Goal: Find specific page/section: Find specific page/section

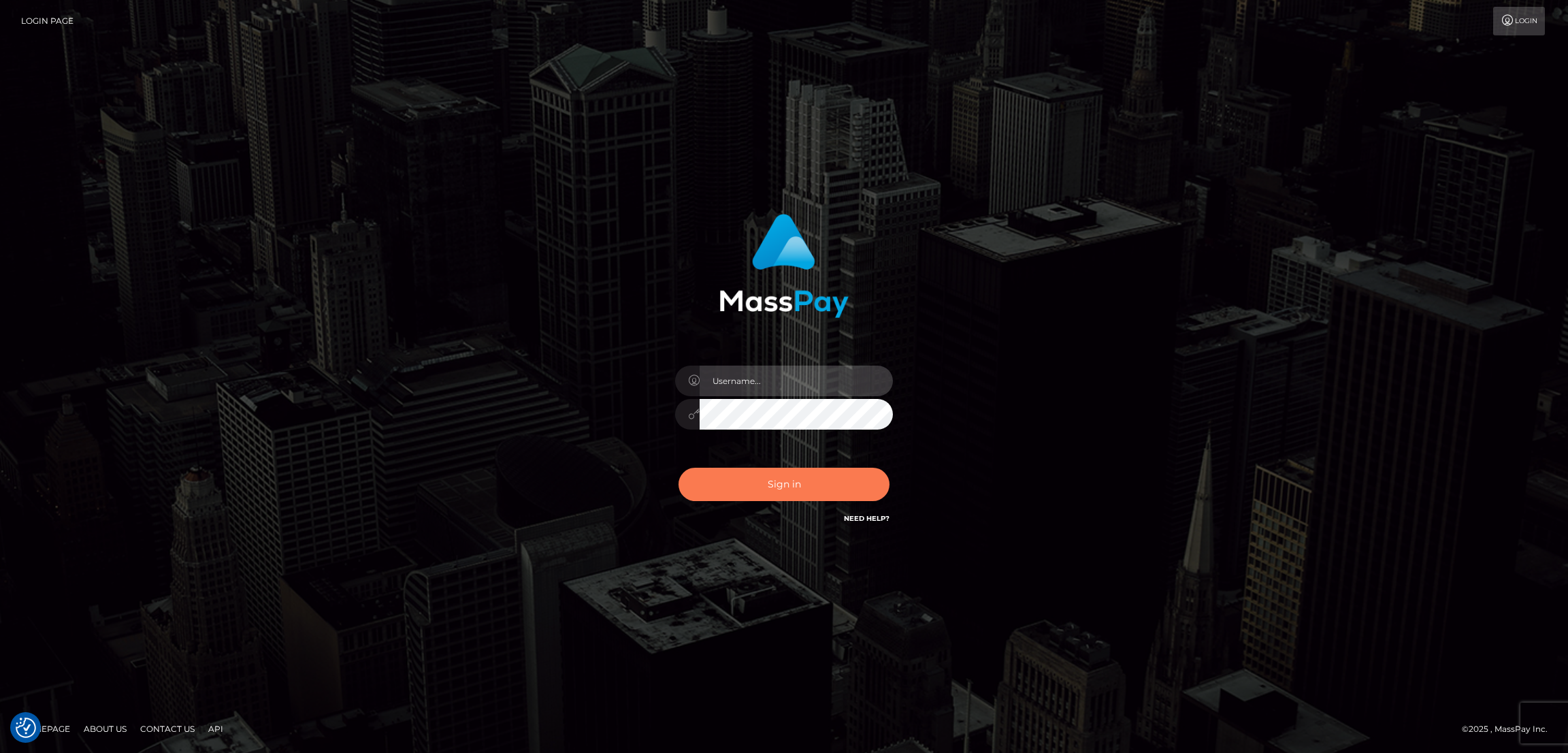
type input "by.es2"
click at [769, 487] on button "Sign in" at bounding box center [783, 485] width 211 height 34
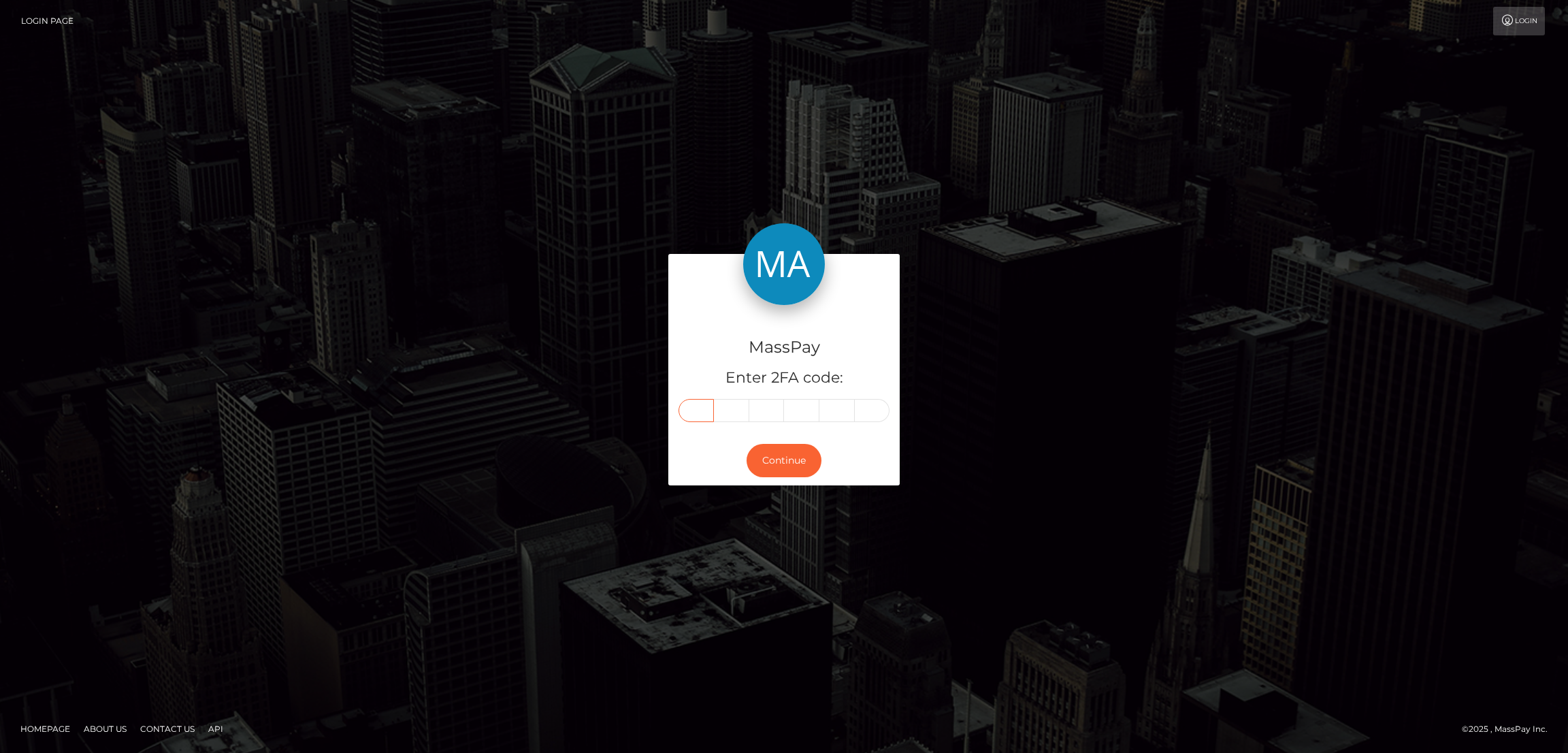
click at [690, 409] on input "text" at bounding box center [695, 410] width 35 height 23
paste input "9"
type input "9"
type input "0"
type input "3"
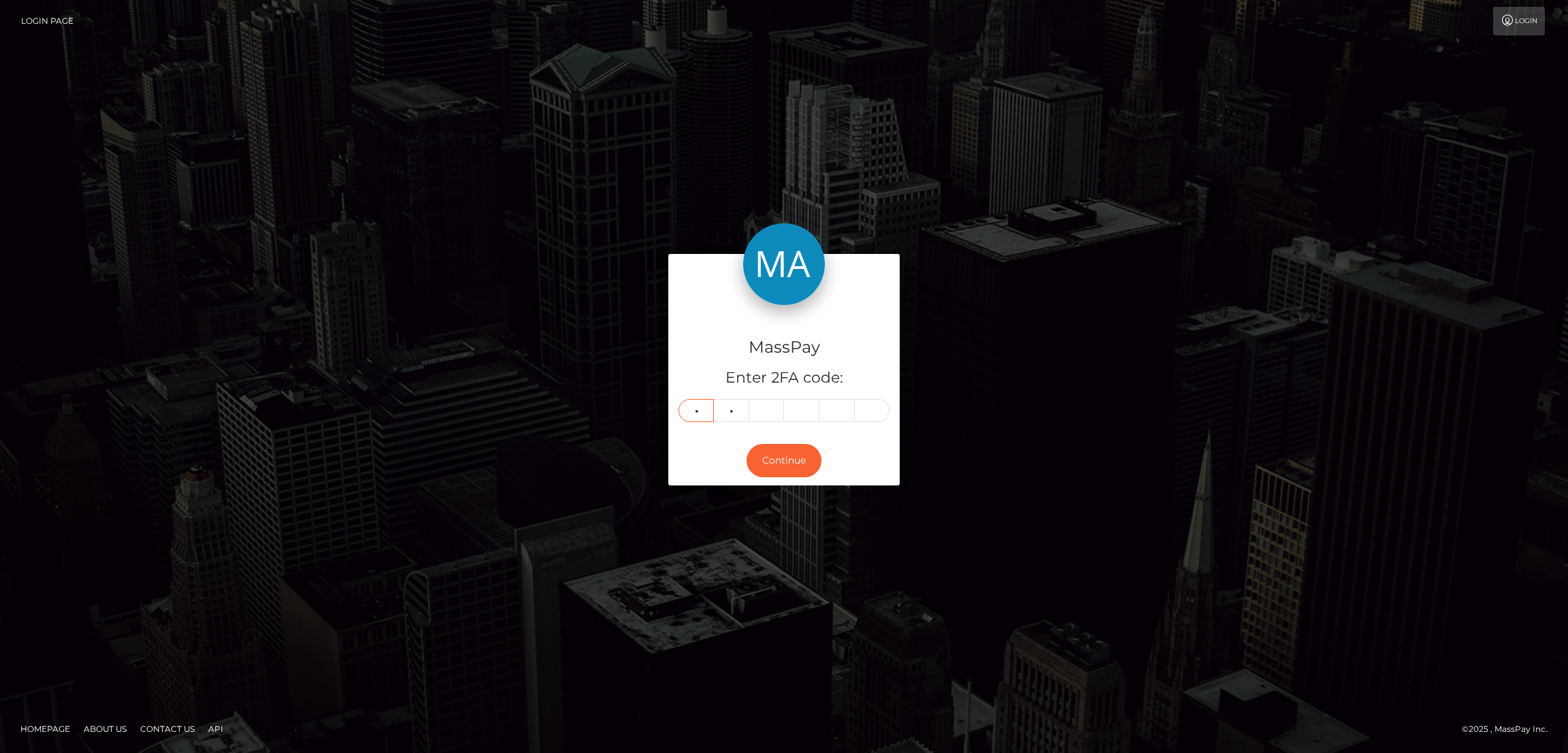
type input "3"
type input "9"
click at [780, 465] on button "Continue" at bounding box center [784, 460] width 75 height 34
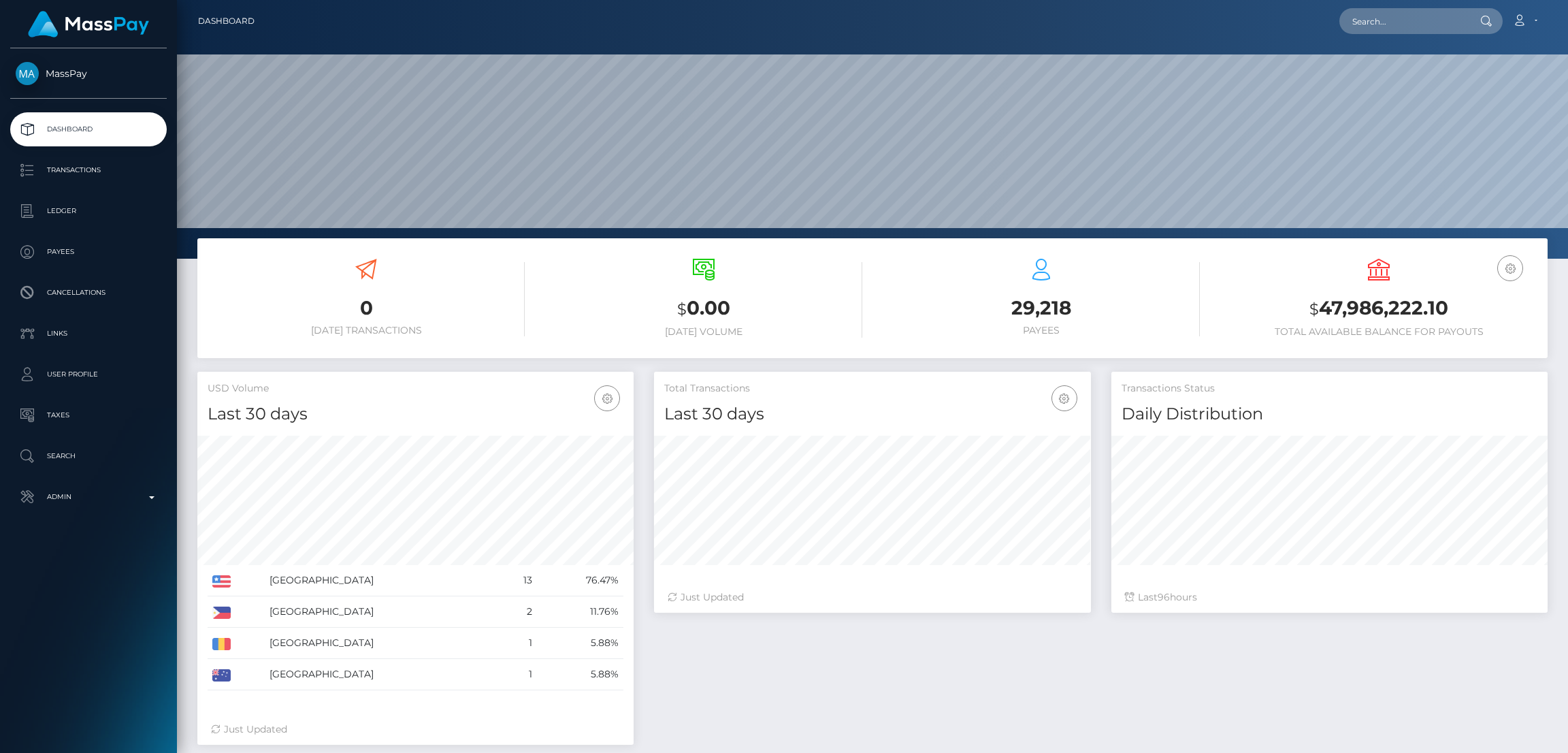
scroll to position [242, 436]
click at [1381, 18] on input "text" at bounding box center [1403, 21] width 128 height 26
paste input "crucial.ambitions@gmail.com"
type input "crucial.ambitions@gmail.com"
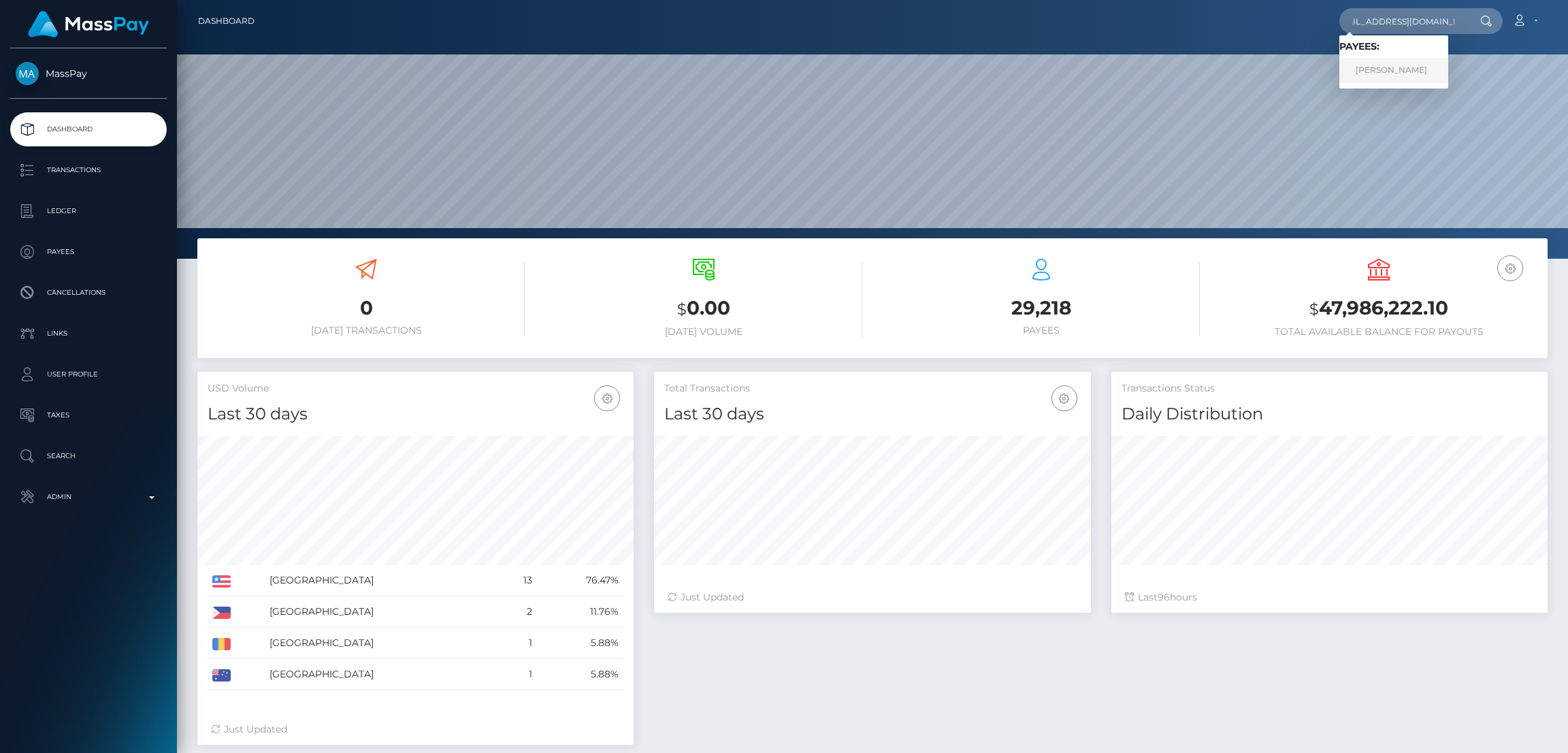
click at [1387, 72] on link "Tony Holmes" at bounding box center [1393, 70] width 109 height 25
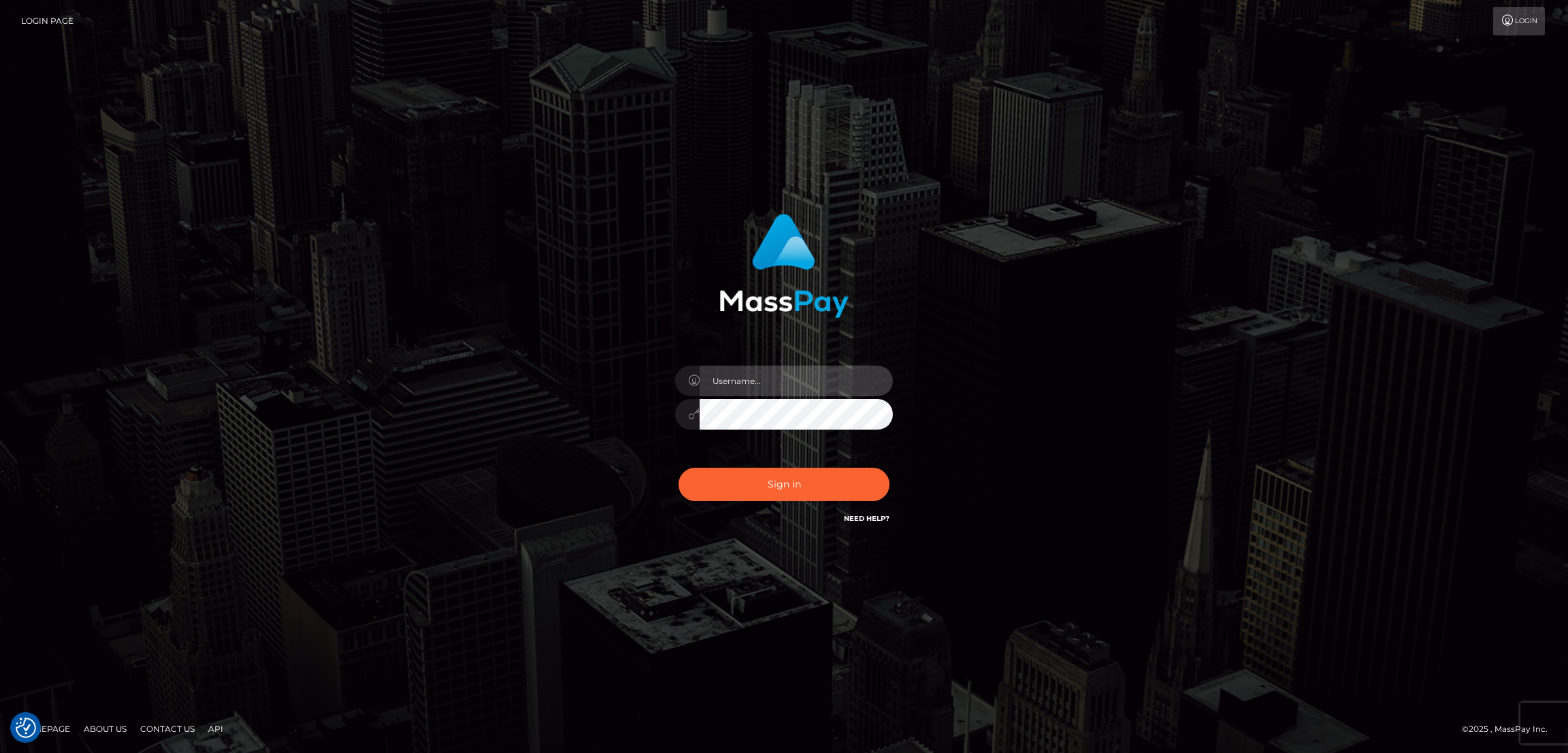
type input "by.es2"
click at [745, 492] on button "Sign in" at bounding box center [783, 485] width 211 height 34
type input "by.es2"
click at [750, 487] on button "Sign in" at bounding box center [783, 485] width 211 height 34
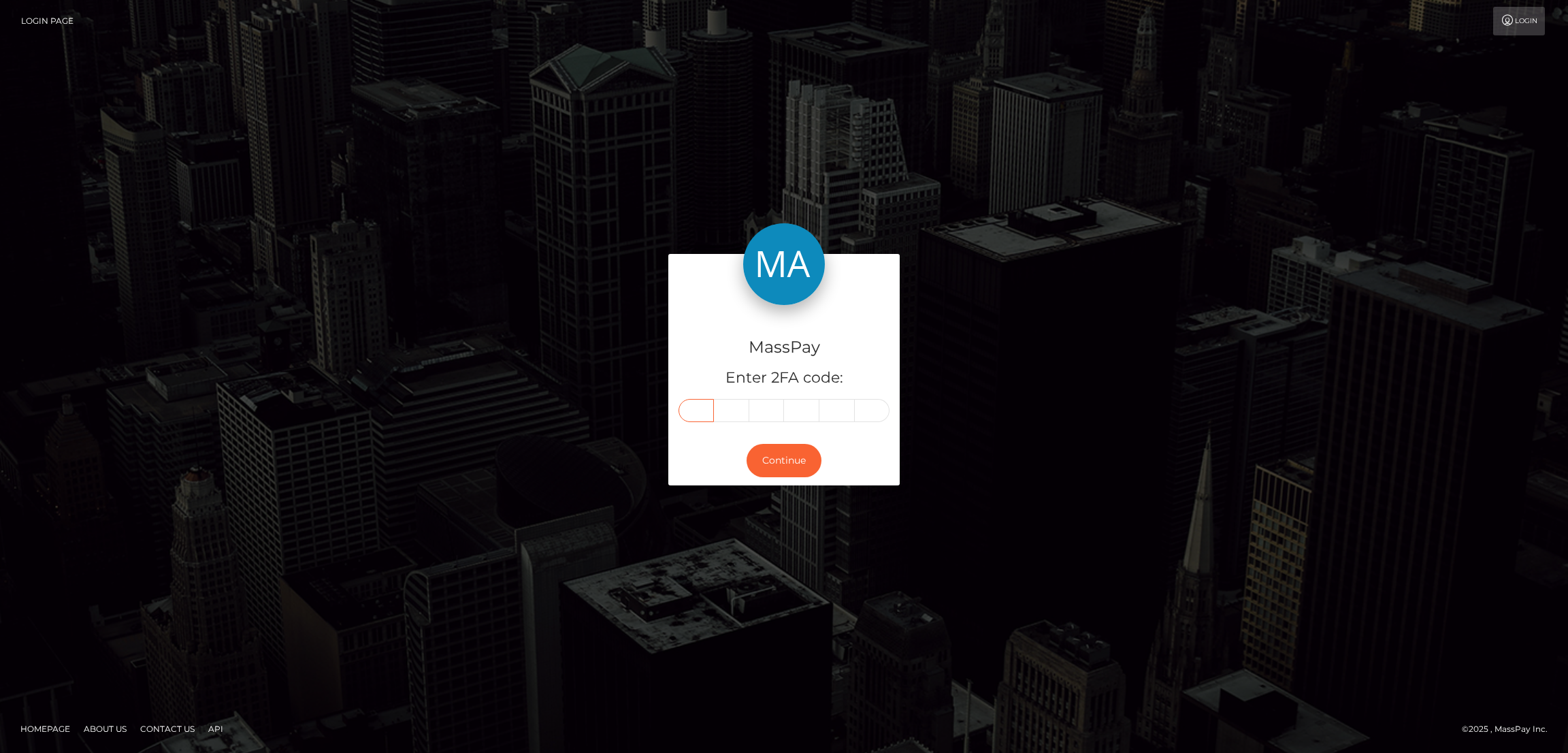
click at [697, 409] on input "text" at bounding box center [695, 410] width 35 height 23
paste input "7"
type input "7"
type input "1"
type input "3"
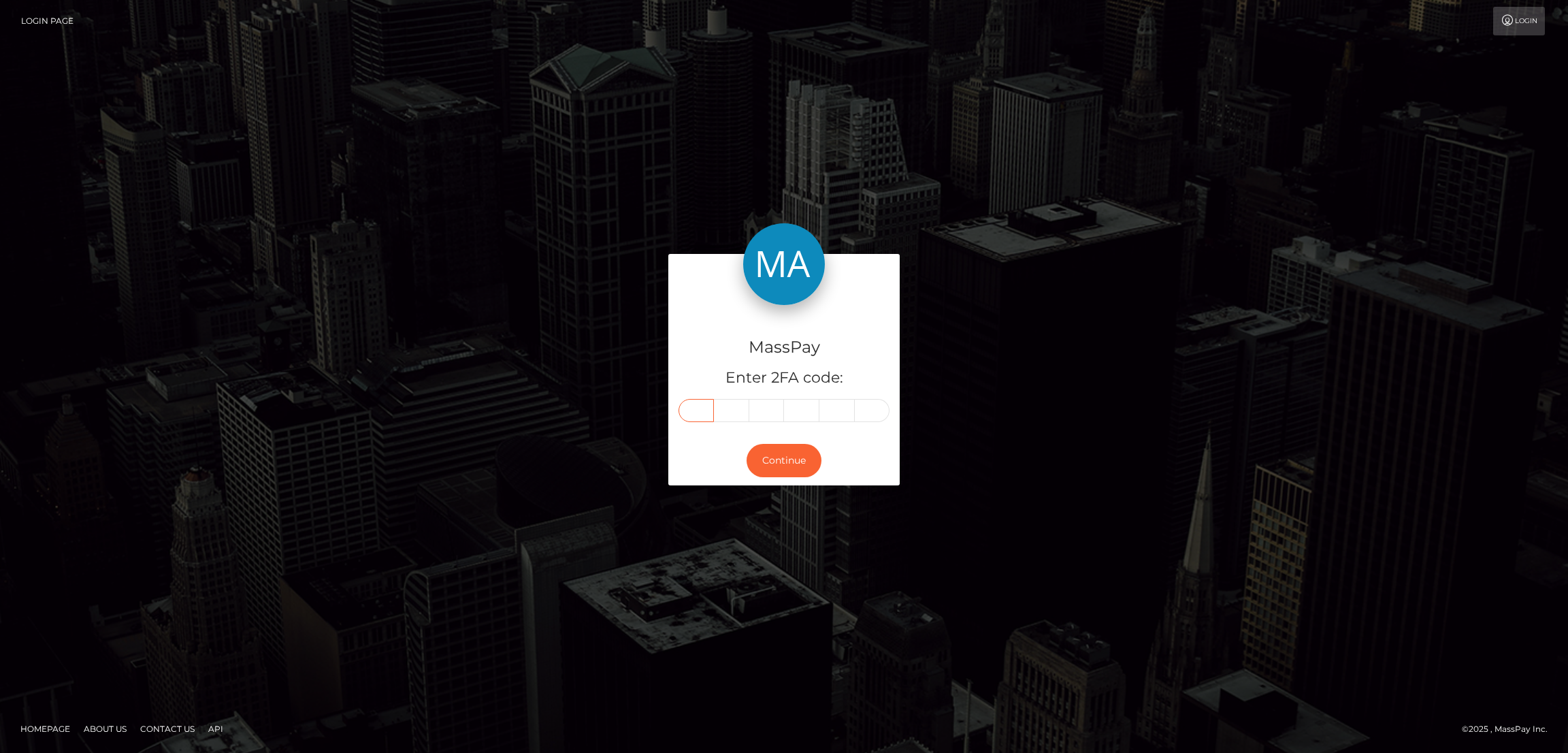
type input "9"
type input "2"
type input "8"
click at [798, 446] on button "Continue" at bounding box center [784, 460] width 75 height 34
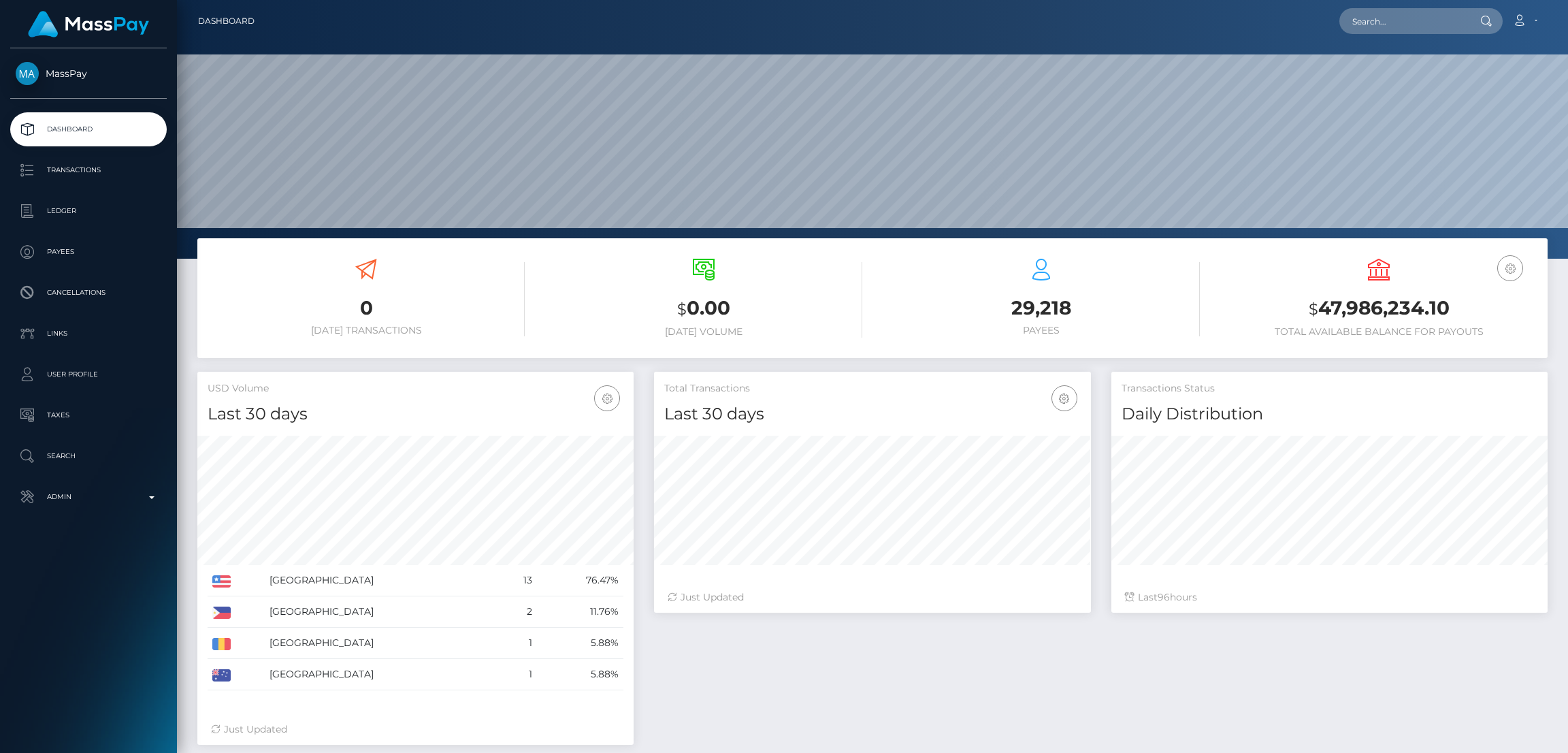
scroll to position [242, 436]
click at [1368, 29] on input "text" at bounding box center [1403, 21] width 128 height 26
paste input "[EMAIL_ADDRESS][DOMAIN_NAME]"
click at [1373, 16] on input "rouseroci@gmail.com" at bounding box center [1403, 21] width 128 height 26
paste input "cilgt"
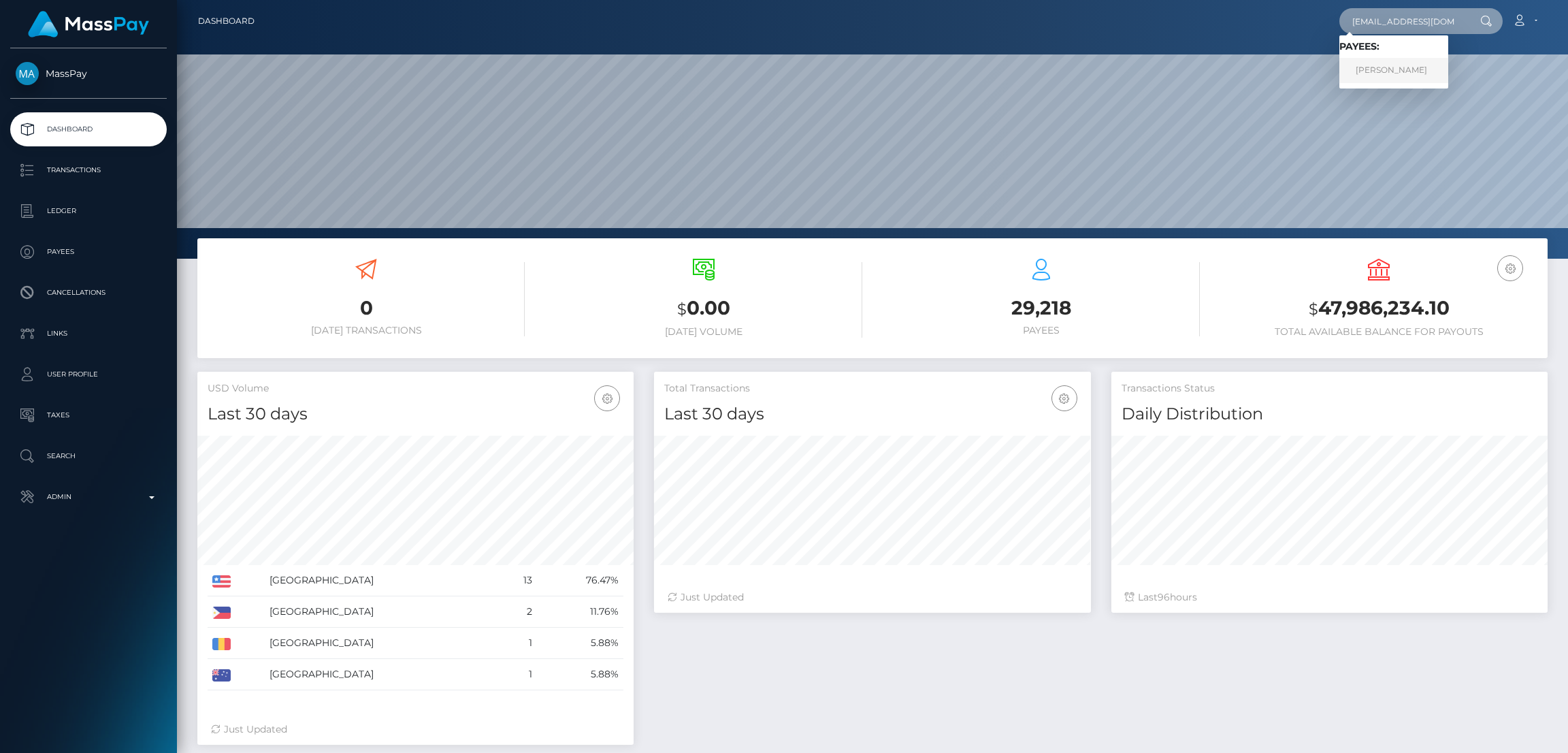
type input "rocilgt@gmail.com"
click at [1385, 69] on link "TOMAS AGUSTIN VILLAFANE" at bounding box center [1393, 70] width 109 height 25
